Goal: Task Accomplishment & Management: Use online tool/utility

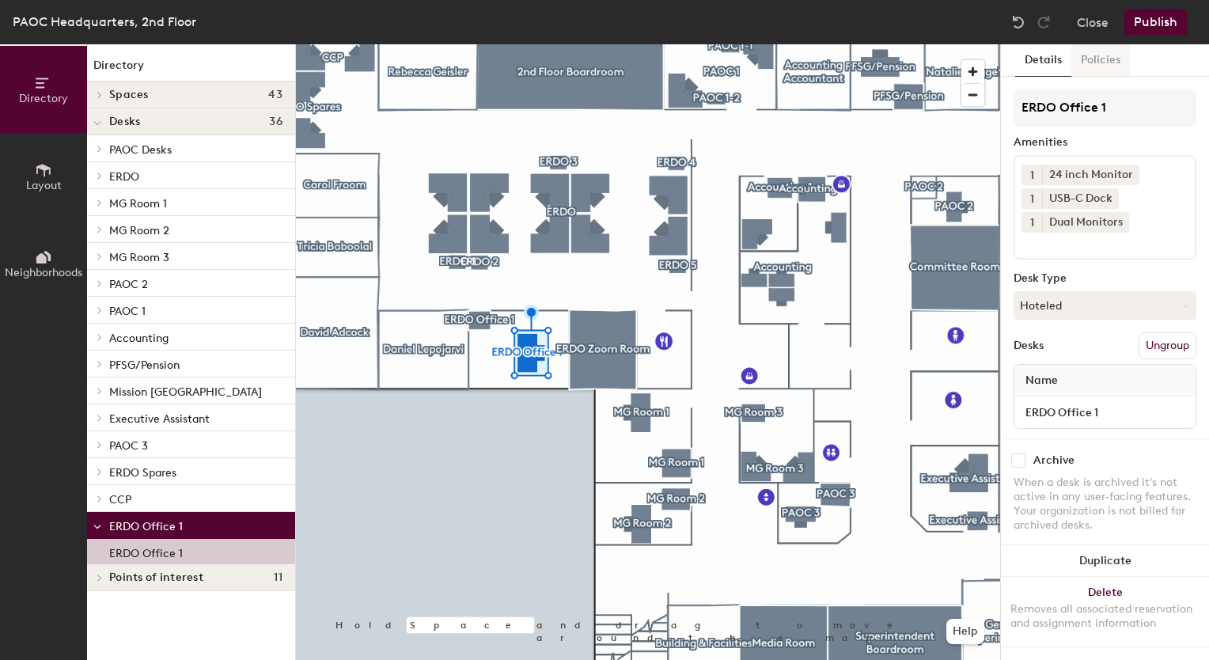
click at [1082, 55] on button "Policies" at bounding box center [1100, 60] width 59 height 32
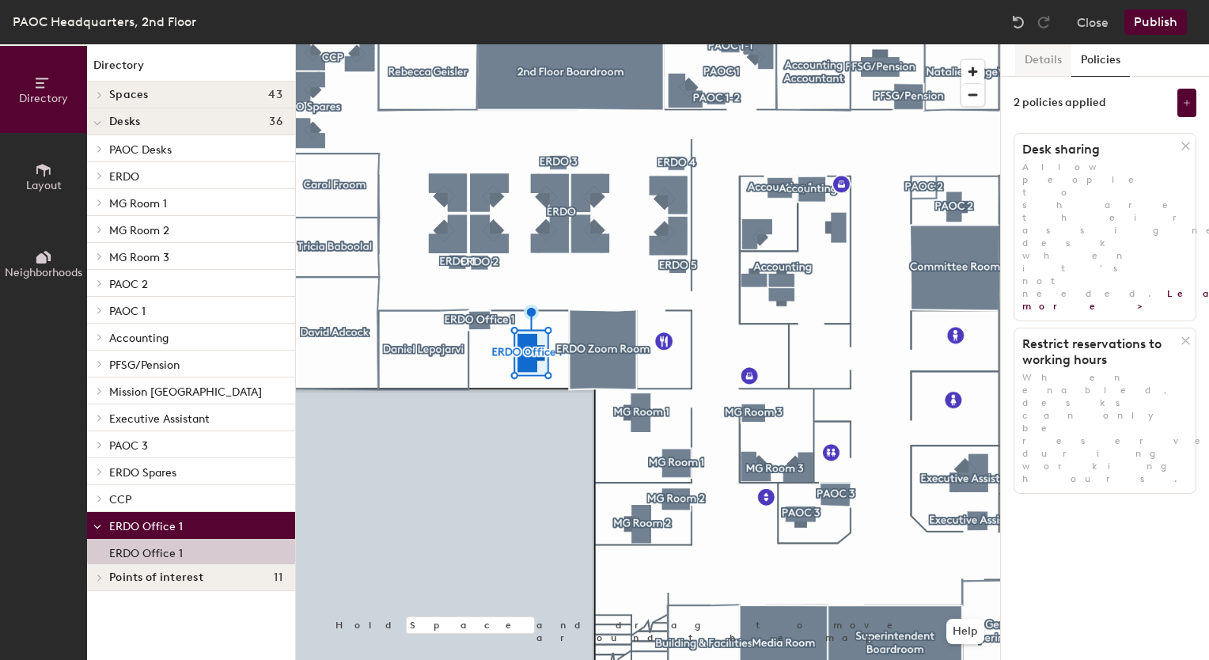
click at [1032, 62] on button "Details" at bounding box center [1043, 60] width 56 height 32
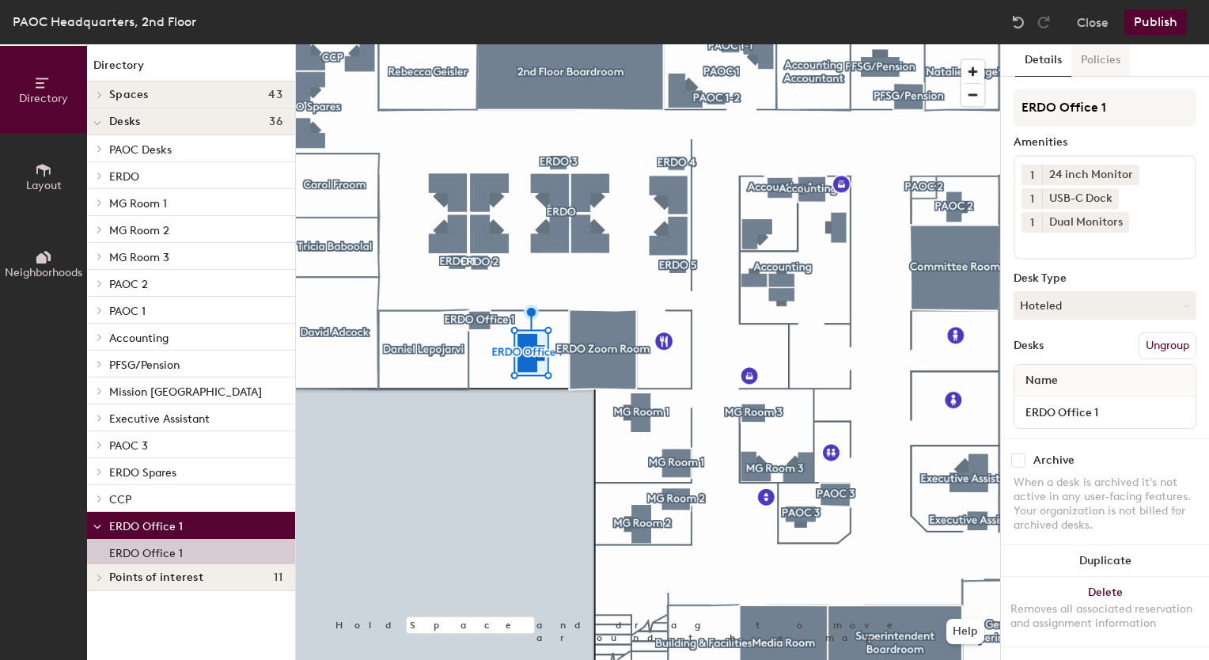
click at [1107, 61] on button "Policies" at bounding box center [1100, 60] width 59 height 32
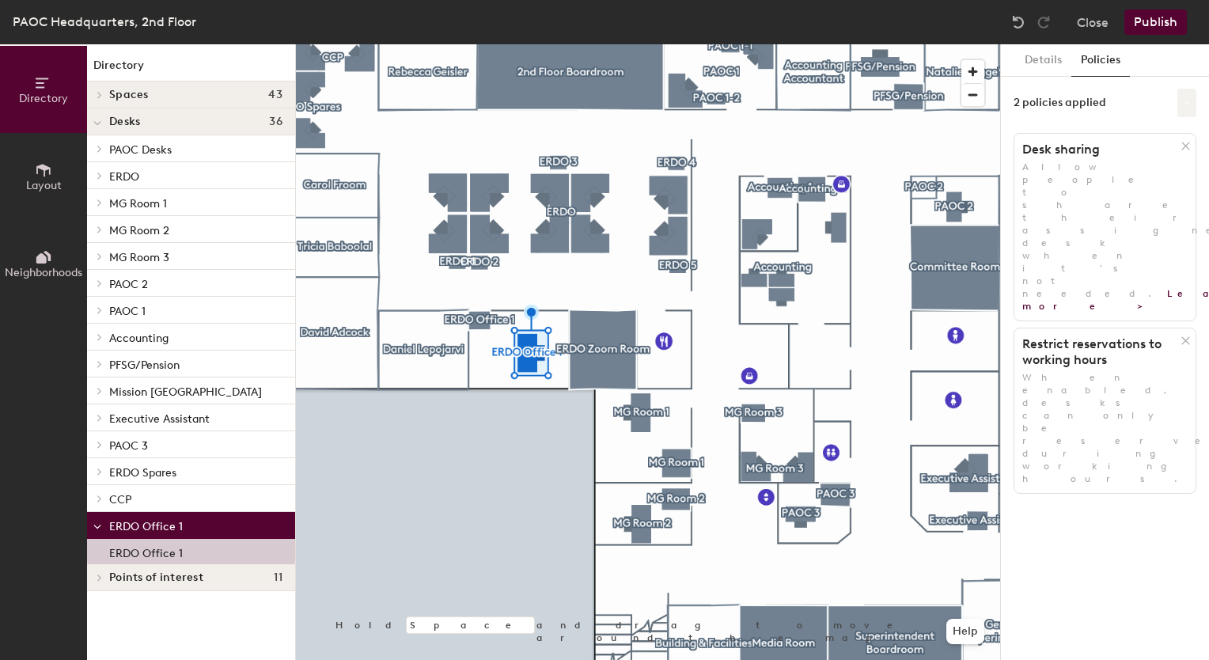
click at [1190, 96] on button at bounding box center [1186, 103] width 19 height 28
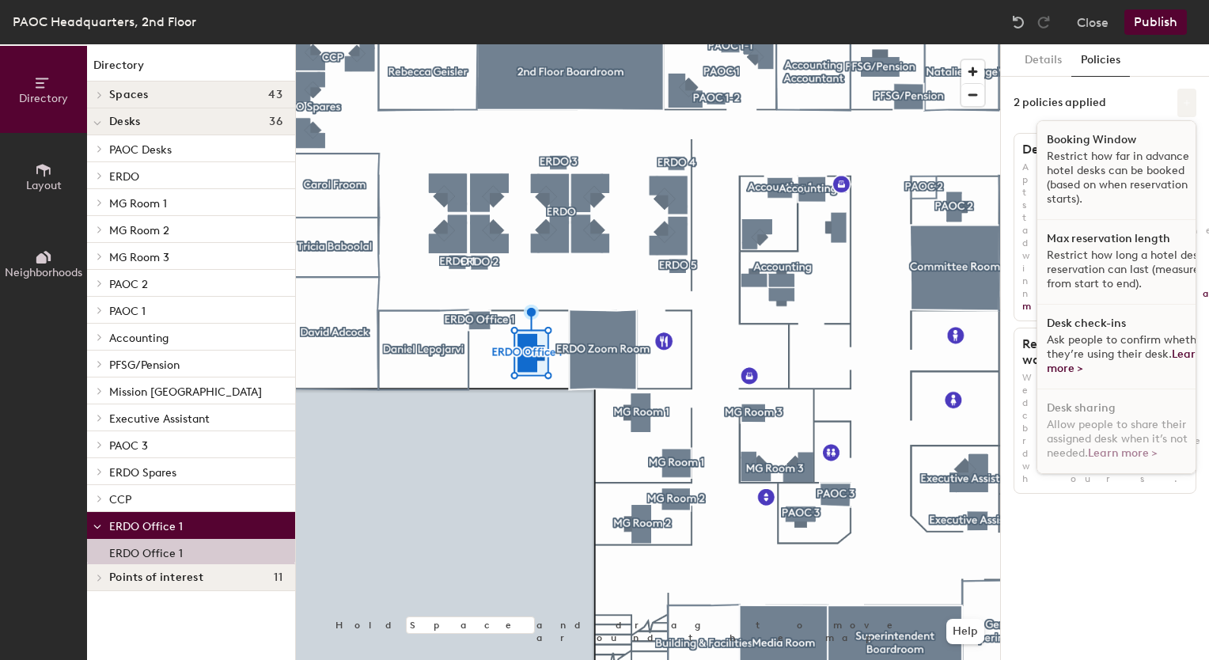
click at [1193, 98] on button at bounding box center [1186, 103] width 19 height 28
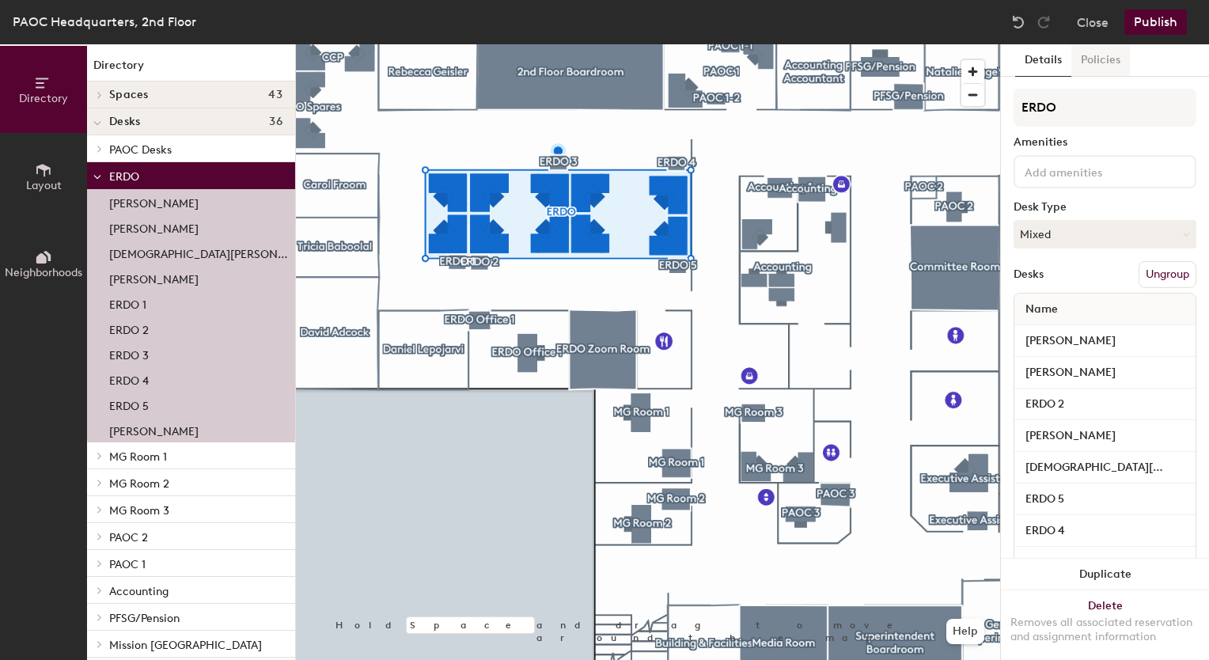
click at [1114, 67] on button "Policies" at bounding box center [1100, 60] width 59 height 32
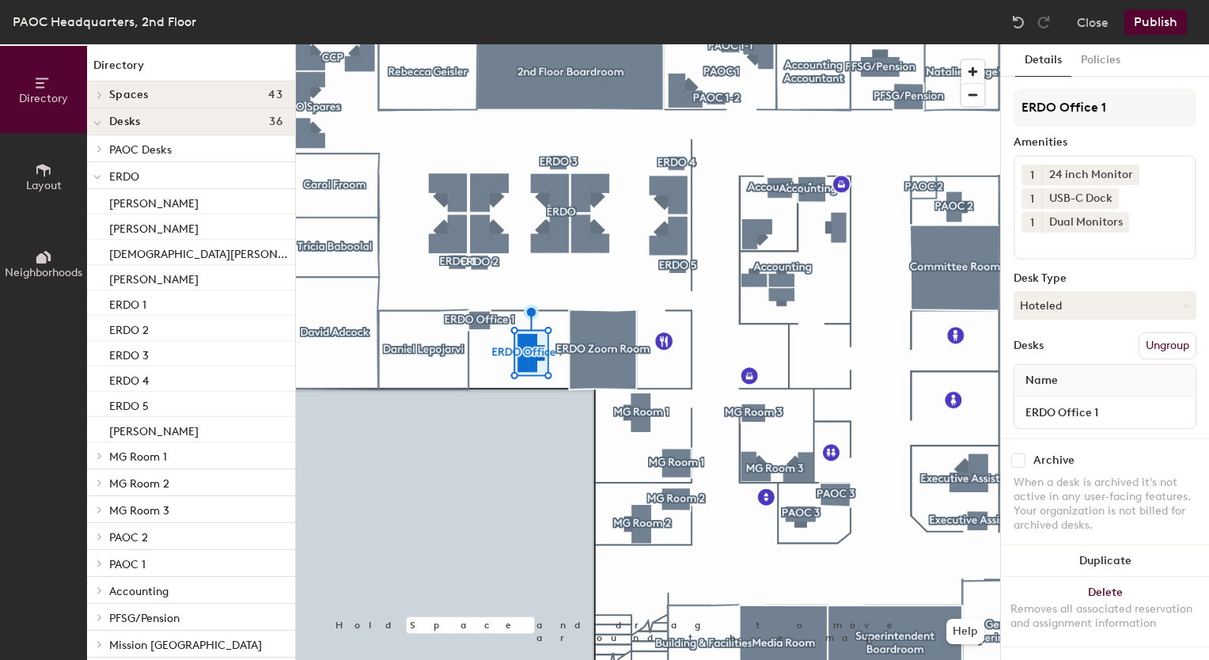
click at [484, 44] on div at bounding box center [648, 44] width 704 height 0
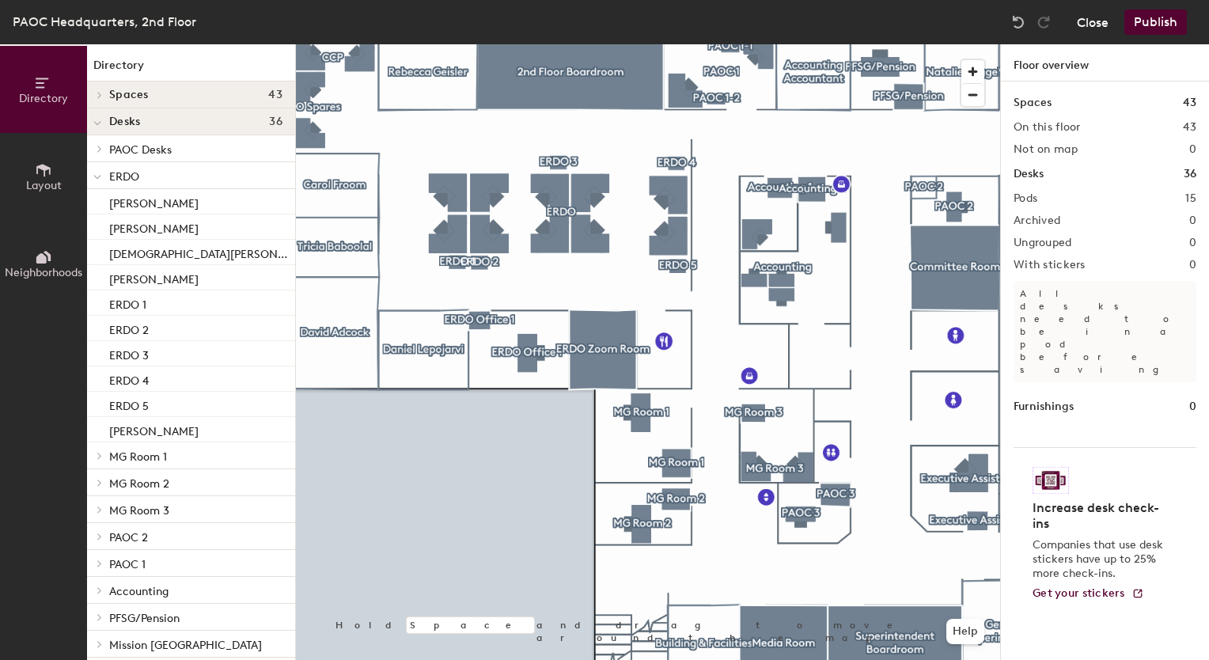
click at [1102, 26] on button "Close" at bounding box center [1093, 21] width 32 height 25
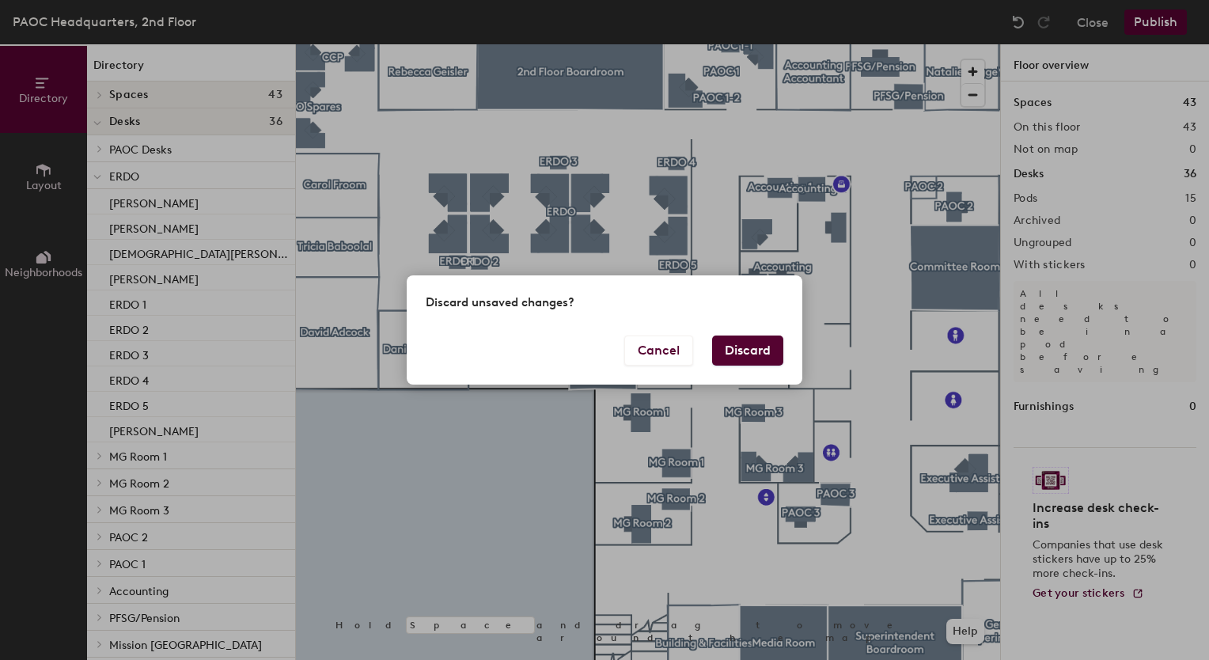
click at [747, 359] on button "Discard" at bounding box center [747, 350] width 71 height 30
